Goal: Task Accomplishment & Management: Complete application form

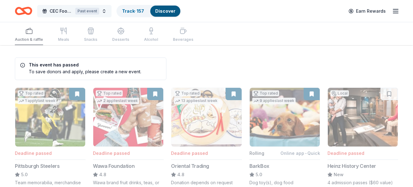
click at [66, 11] on span "CEC Food Truck & Family Festival" at bounding box center [61, 10] width 23 height 7
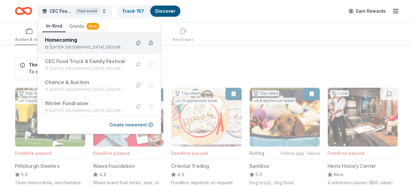
click at [87, 45] on span "Fairless Hills, PA" at bounding box center [95, 47] width 61 height 5
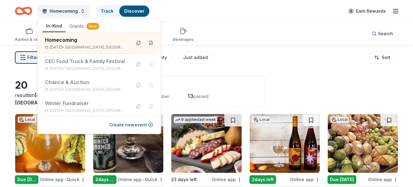
click at [226, 17] on div "Homecoming Track Discover Earn Rewards" at bounding box center [206, 11] width 383 height 15
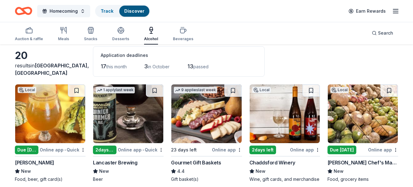
scroll to position [32, 0]
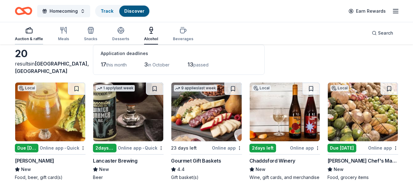
click at [24, 32] on div "button" at bounding box center [29, 30] width 28 height 7
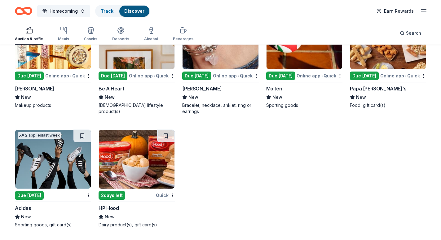
scroll to position [5037, 0]
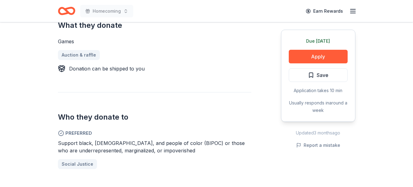
scroll to position [221, 0]
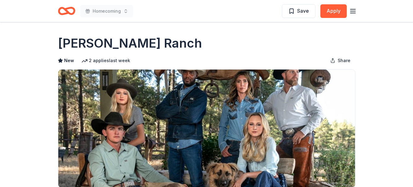
scroll to position [158, 0]
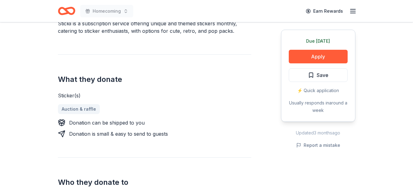
scroll to position [221, 0]
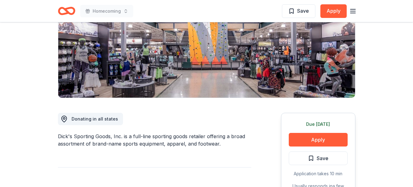
scroll to position [95, 0]
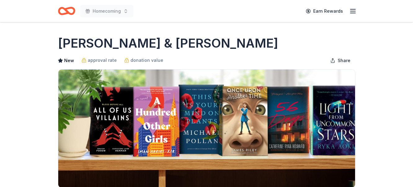
scroll to position [158, 0]
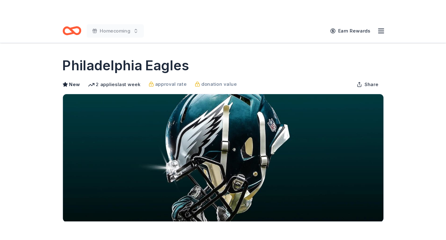
scroll to position [158, 0]
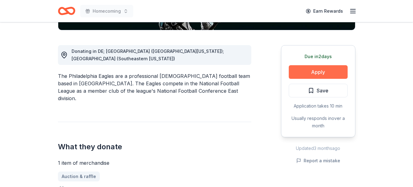
click at [333, 73] on button "Apply" at bounding box center [318, 72] width 59 height 14
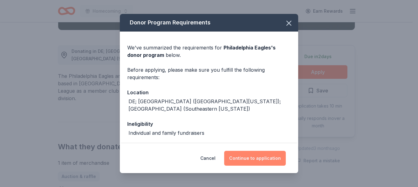
click at [265, 162] on button "Continue to application" at bounding box center [255, 158] width 62 height 15
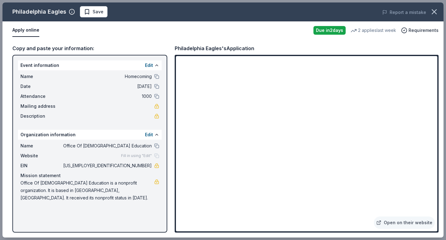
click at [371, 136] on iframe at bounding box center [306, 143] width 261 height 175
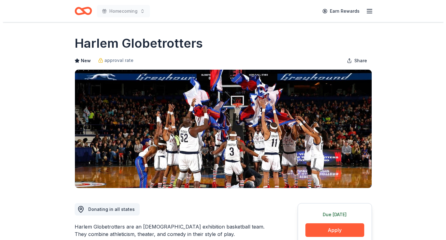
scroll to position [95, 0]
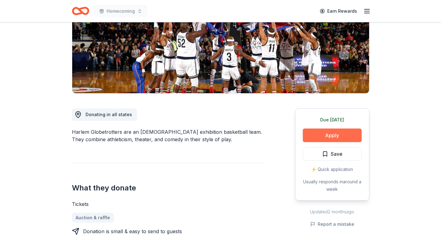
click at [320, 136] on button "Apply" at bounding box center [332, 135] width 59 height 14
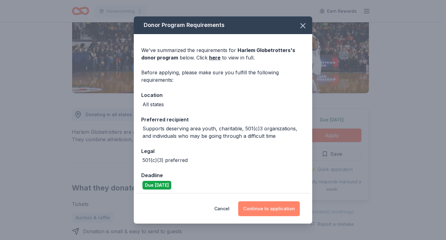
click at [269, 207] on button "Continue to application" at bounding box center [269, 208] width 62 height 15
